Goal: Information Seeking & Learning: Check status

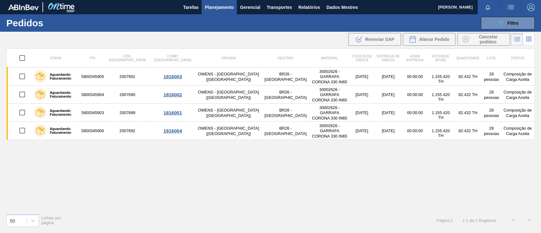
click at [313, 9] on font "Relatórios" at bounding box center [309, 7] width 22 height 5
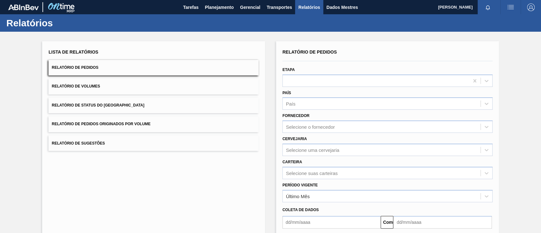
click at [122, 125] on font "Relatório de Pedidos Originados por Volume" at bounding box center [101, 124] width 99 height 4
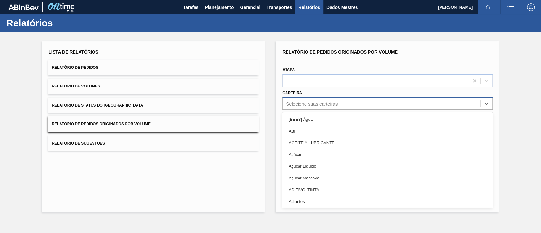
click at [339, 101] on div "Selecione suas carteiras" at bounding box center [382, 103] width 198 height 9
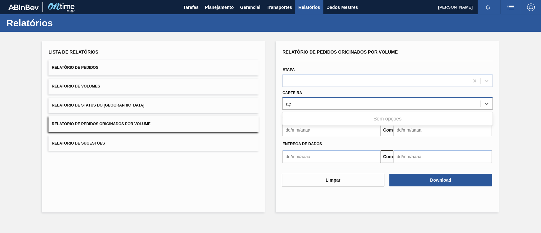
type input "a"
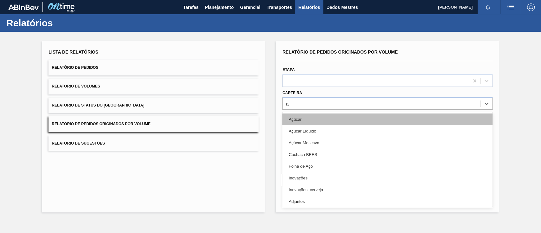
click at [330, 118] on div "Açúcar" at bounding box center [387, 119] width 210 height 12
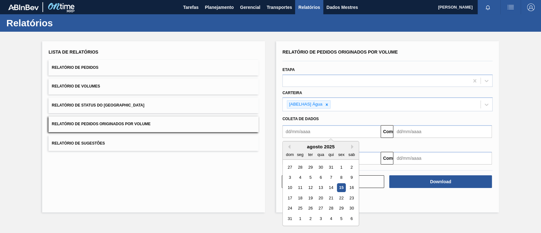
click at [322, 133] on input "text" at bounding box center [331, 131] width 98 height 13
click at [340, 167] on div "1" at bounding box center [341, 167] width 9 height 9
type input "[DATE]"
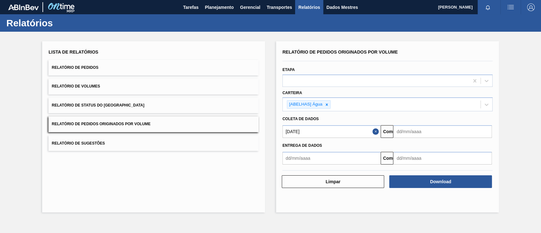
click at [427, 131] on input "text" at bounding box center [442, 131] width 98 height 13
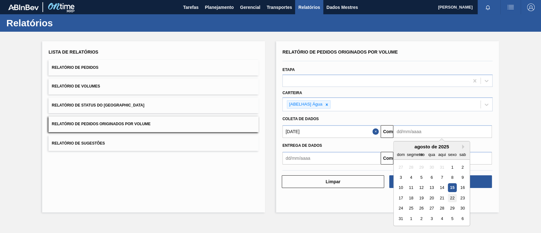
click at [451, 199] on font "22" at bounding box center [452, 198] width 4 height 5
type input "[DATE]"
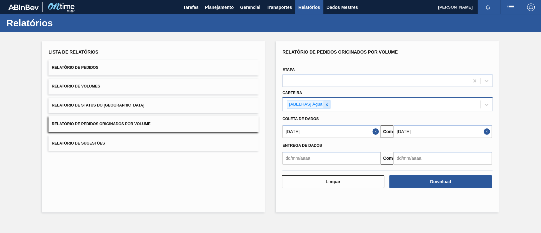
click at [327, 103] on icon at bounding box center [327, 104] width 4 height 4
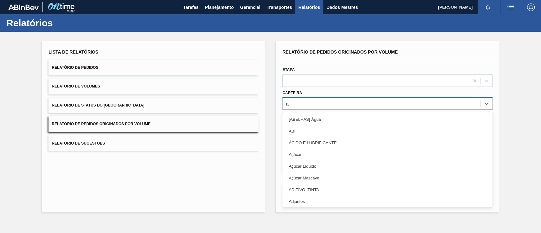
type input "aç"
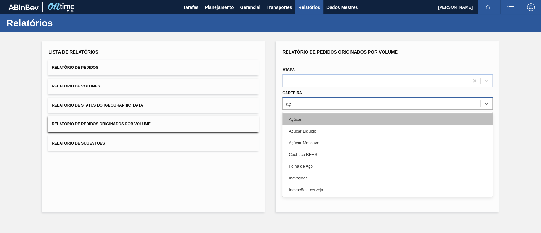
click at [315, 117] on div "Açúcar" at bounding box center [387, 119] width 210 height 12
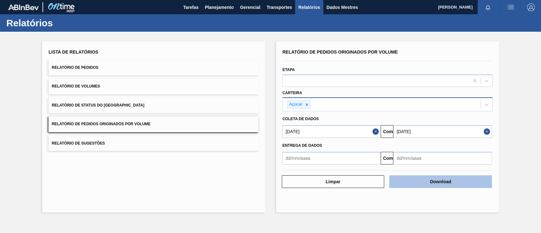
click at [431, 178] on button "Download" at bounding box center [440, 181] width 102 height 13
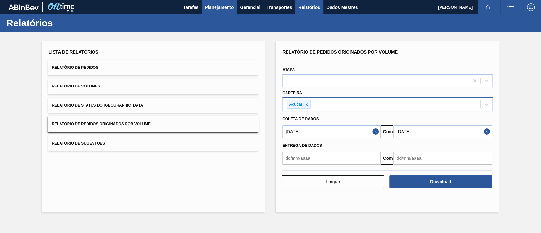
click at [209, 7] on font "Planejamento" at bounding box center [219, 7] width 29 height 5
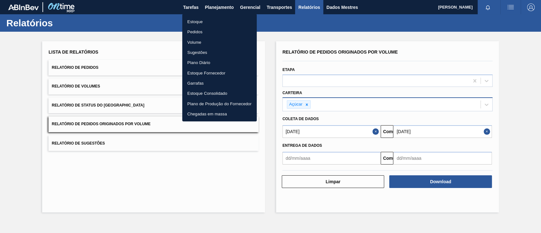
click at [196, 32] on font "Pedidos" at bounding box center [194, 31] width 15 height 5
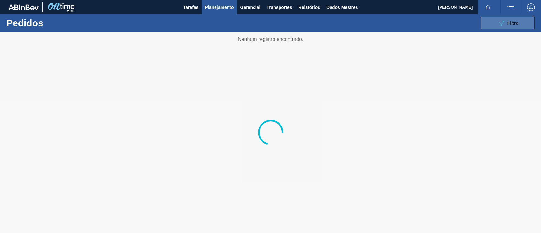
click at [512, 23] on font "Filtro" at bounding box center [513, 23] width 11 height 5
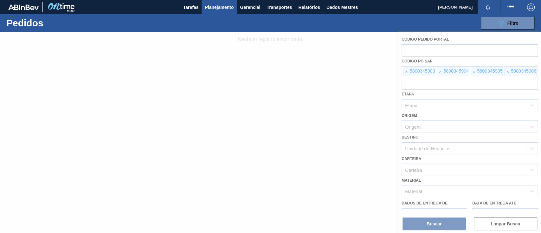
click at [406, 70] on div at bounding box center [270, 132] width 541 height 201
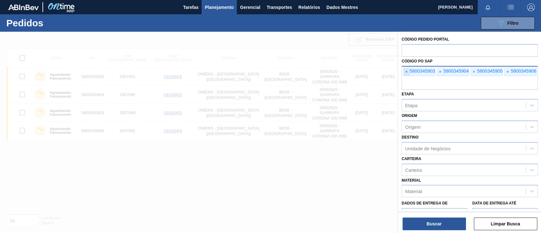
click at [404, 72] on span "×" at bounding box center [407, 72] width 6 height 8
click at [406, 72] on font "×" at bounding box center [406, 71] width 3 height 5
click at [407, 73] on font "×" at bounding box center [406, 71] width 3 height 5
click at [408, 73] on span "×" at bounding box center [407, 72] width 6 height 8
click at [408, 78] on input "text" at bounding box center [470, 84] width 136 height 12
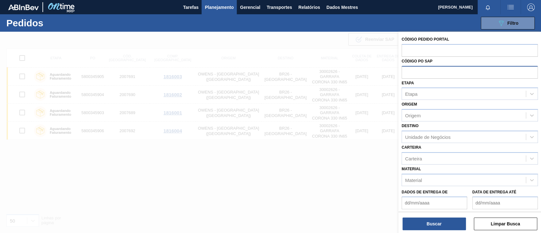
paste input "text"
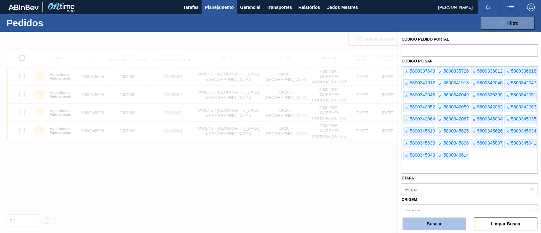
click at [456, 227] on button "Buscar" at bounding box center [434, 223] width 63 height 13
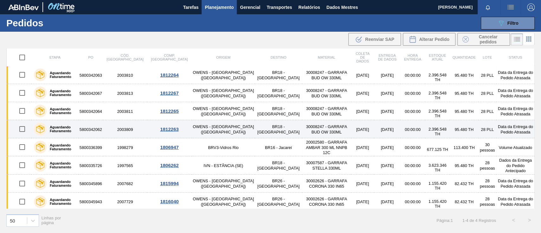
scroll to position [380, 0]
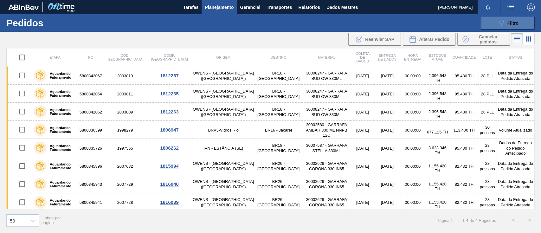
click at [486, 19] on button "089F7B8B-B2A5-4AFE-B5C0-19BA573D28AC Filtro" at bounding box center [508, 23] width 54 height 13
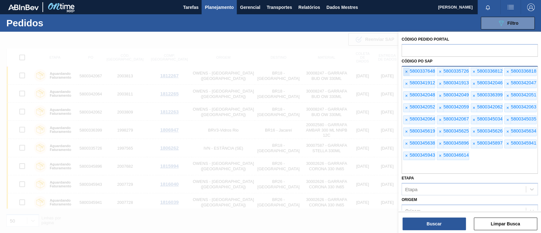
click at [407, 71] on font "×" at bounding box center [406, 71] width 3 height 5
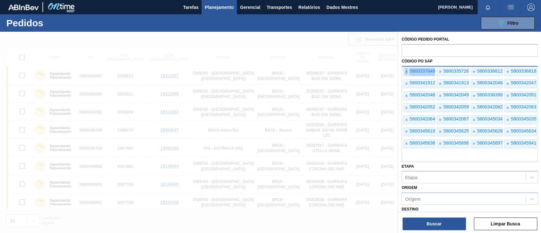
click at [407, 71] on font "×" at bounding box center [406, 71] width 3 height 5
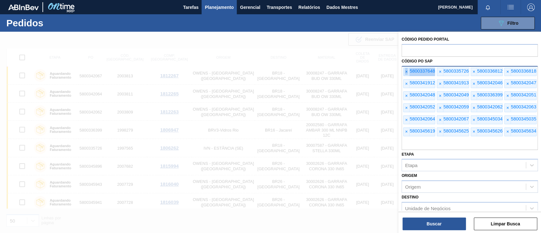
click at [407, 71] on font "×" at bounding box center [406, 71] width 3 height 5
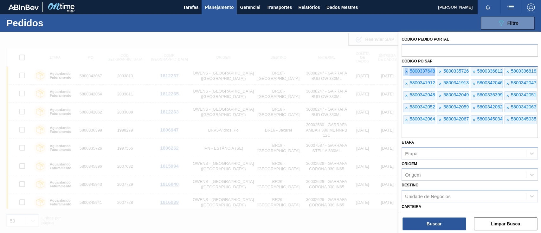
click at [407, 71] on font "×" at bounding box center [406, 71] width 3 height 5
click at [407, 72] on font "×" at bounding box center [406, 71] width 3 height 5
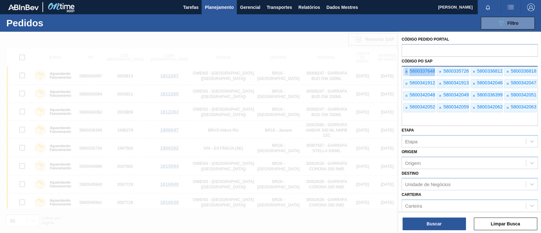
click at [407, 72] on font "×" at bounding box center [406, 71] width 3 height 5
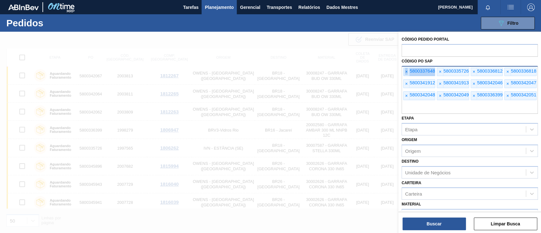
click at [407, 72] on font "×" at bounding box center [406, 71] width 3 height 5
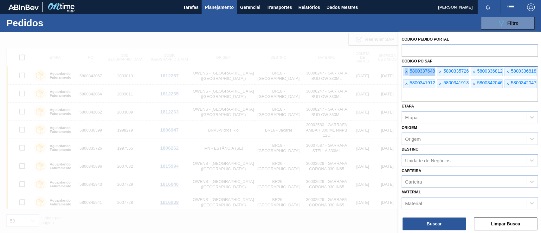
click at [407, 72] on font "×" at bounding box center [406, 71] width 3 height 5
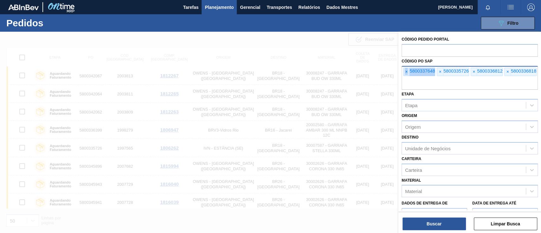
click at [407, 72] on font "×" at bounding box center [406, 71] width 3 height 5
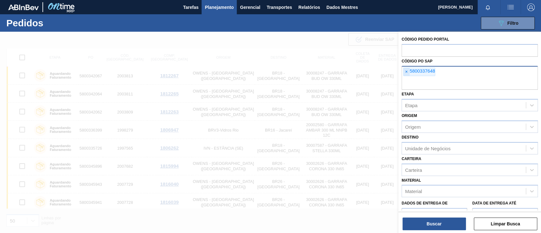
click at [407, 72] on font "×" at bounding box center [406, 71] width 3 height 5
click at [407, 78] on input "text" at bounding box center [470, 84] width 136 height 12
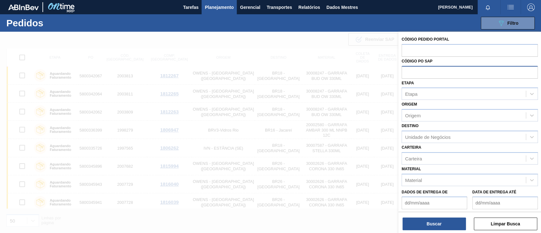
click at [407, 72] on input "text" at bounding box center [470, 72] width 136 height 12
paste input "text"
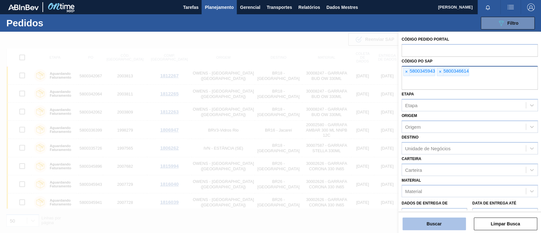
click at [440, 219] on button "Buscar" at bounding box center [434, 223] width 63 height 13
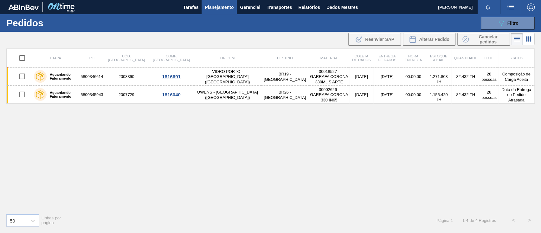
scroll to position [0, 0]
click at [485, 17] on button "089F7B8B-B2A5-4AFE-B5C0-19BA573D28AC Filtro" at bounding box center [508, 23] width 54 height 13
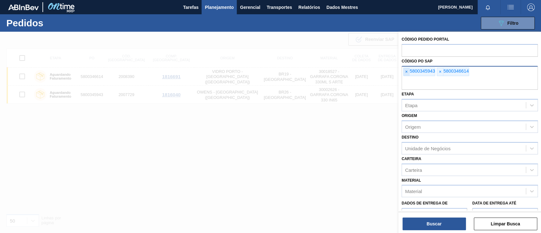
click at [407, 69] on font "×" at bounding box center [406, 71] width 3 height 5
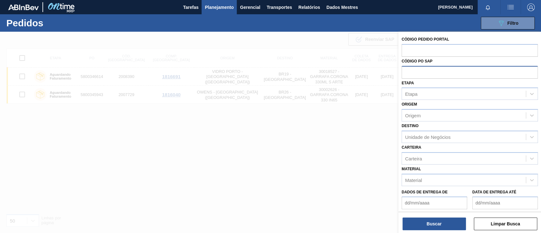
paste input "text"
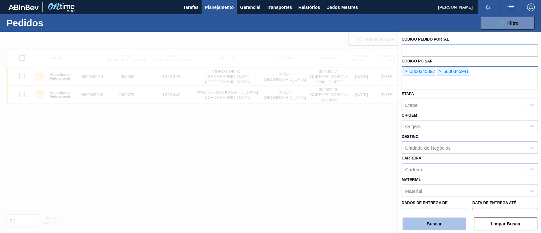
click at [429, 222] on font "Buscar" at bounding box center [434, 223] width 15 height 5
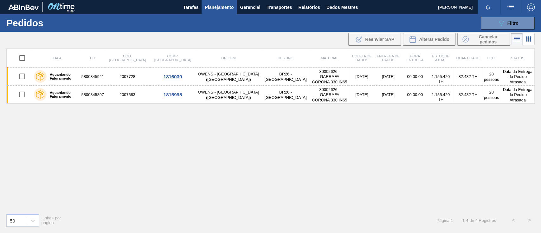
click at [504, 16] on div "089F7B8B-B2A5-4AFE-B5C0-19BA573D28AC Filtro Código Pedido Portal Código PO SAP …" at bounding box center [318, 23] width 439 height 19
click at [501, 23] on icon "089F7B8B-B2A5-4AFE-B5C0-19BA573D28AC" at bounding box center [501, 23] width 8 height 8
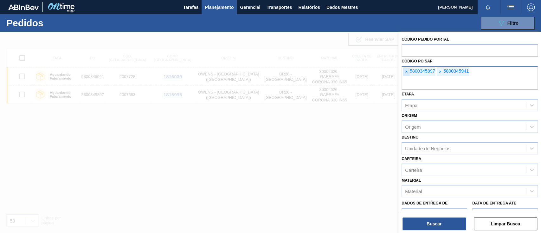
click at [405, 72] on font "×" at bounding box center [406, 71] width 3 height 5
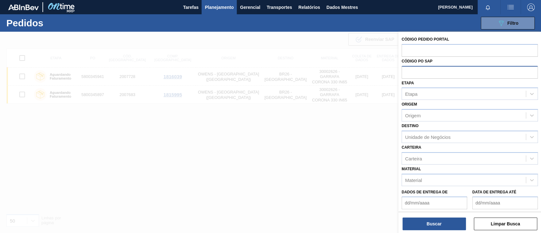
paste input "text"
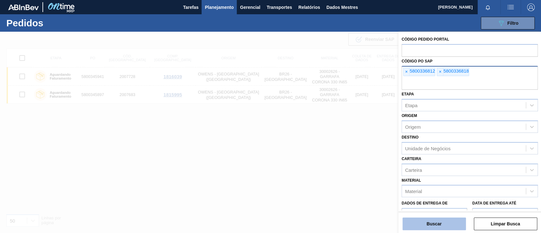
click at [433, 224] on font "Buscar" at bounding box center [434, 223] width 15 height 5
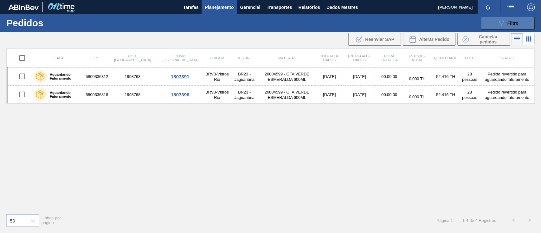
click at [492, 21] on button "089F7B8B-B2A5-4AFE-B5C0-19BA573D28AC Filtro" at bounding box center [508, 23] width 54 height 13
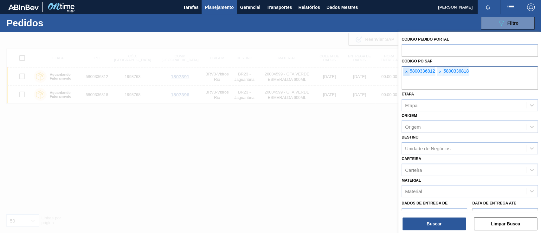
click at [408, 72] on span "×" at bounding box center [407, 72] width 6 height 8
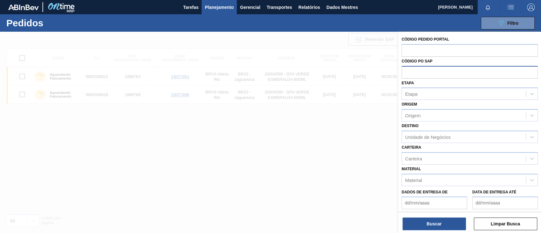
paste input "text"
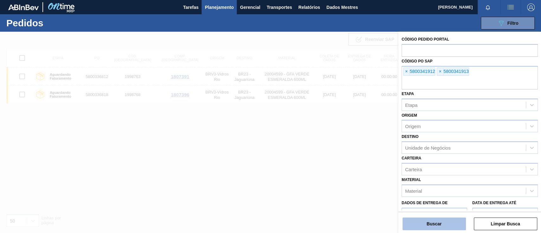
click at [426, 222] on button "Buscar" at bounding box center [434, 223] width 63 height 13
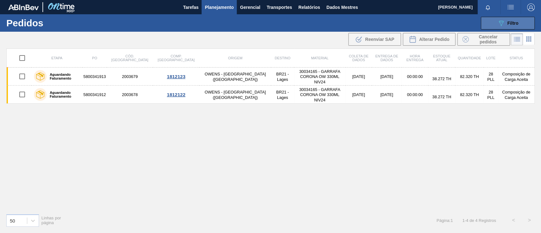
click at [508, 18] on button "089F7B8B-B2A5-4AFE-B5C0-19BA573D28AC Filtro" at bounding box center [508, 23] width 54 height 13
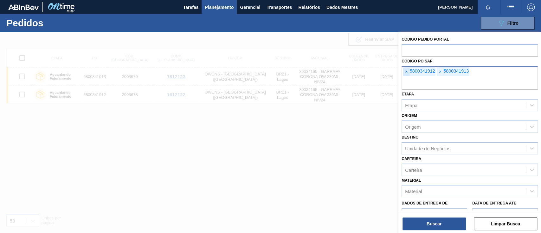
click at [408, 71] on span "×" at bounding box center [407, 72] width 6 height 8
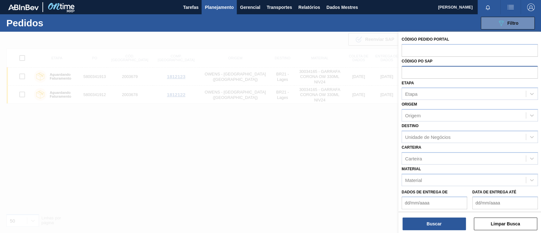
paste input "text"
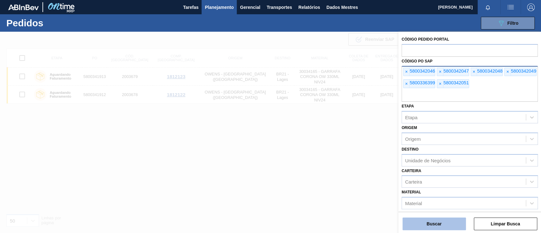
click at [431, 221] on button "Buscar" at bounding box center [434, 223] width 63 height 13
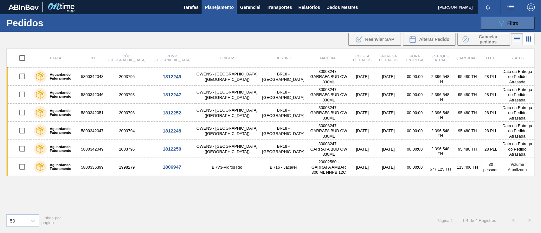
click at [500, 19] on icon "089F7B8B-B2A5-4AFE-B5C0-19BA573D28AC" at bounding box center [501, 23] width 8 height 8
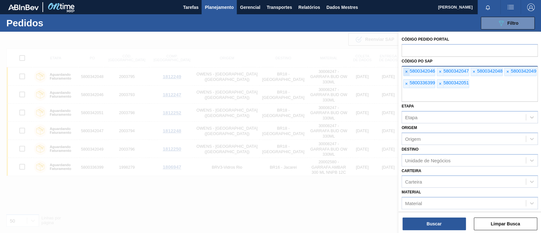
click at [409, 69] on span "×" at bounding box center [407, 72] width 6 height 8
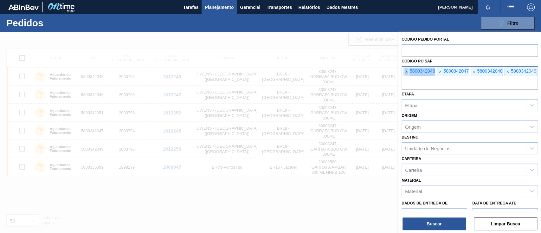
click at [409, 69] on span "×" at bounding box center [407, 72] width 6 height 8
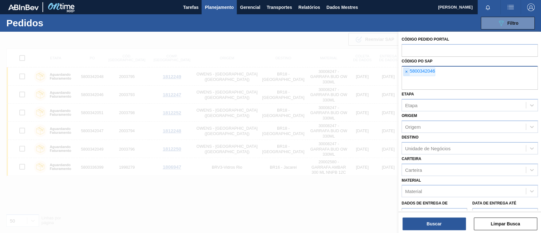
click at [409, 69] on span "×" at bounding box center [407, 72] width 6 height 8
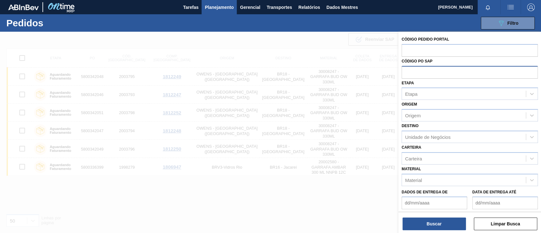
paste input "text"
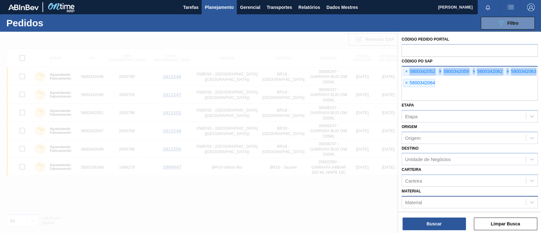
click at [444, 126] on div "Código Pedido Portal Código PO SAP × 5800342052 × 5800342059 × 5800342062 × 580…" at bounding box center [469, 149] width 143 height 234
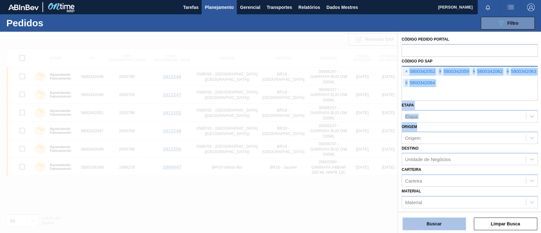
click at [443, 223] on button "Buscar" at bounding box center [434, 223] width 63 height 13
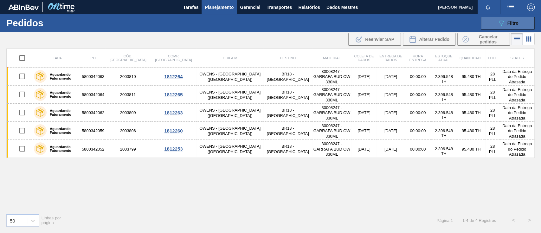
click at [491, 20] on button "089F7B8B-B2A5-4AFE-B5C0-19BA573D28AC Filtro" at bounding box center [508, 23] width 54 height 13
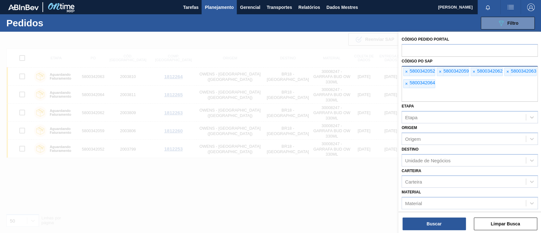
click at [409, 71] on div "× 5800342052" at bounding box center [419, 72] width 32 height 9
click at [410, 71] on font "5800342052" at bounding box center [422, 70] width 25 height 5
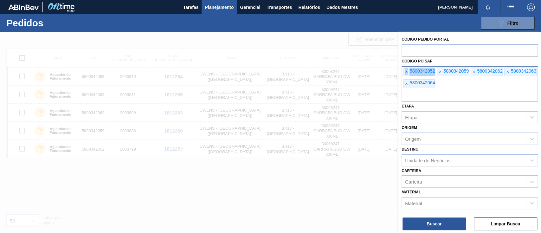
click at [410, 71] on font "5800342052" at bounding box center [422, 70] width 25 height 5
click at [406, 72] on font "×" at bounding box center [406, 71] width 3 height 5
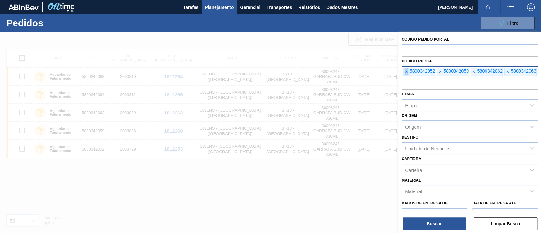
click at [406, 72] on font "×" at bounding box center [406, 71] width 3 height 5
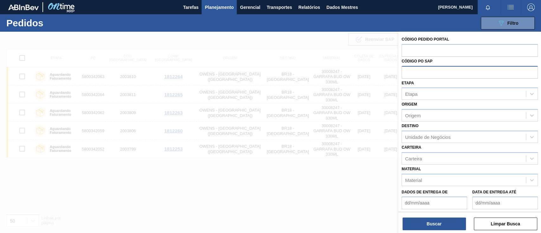
click at [406, 72] on input "text" at bounding box center [470, 72] width 136 height 12
paste input "text"
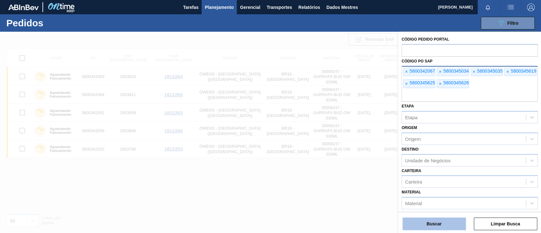
click at [427, 219] on button "Buscar" at bounding box center [434, 223] width 63 height 13
